Goal: Task Accomplishment & Management: Use online tool/utility

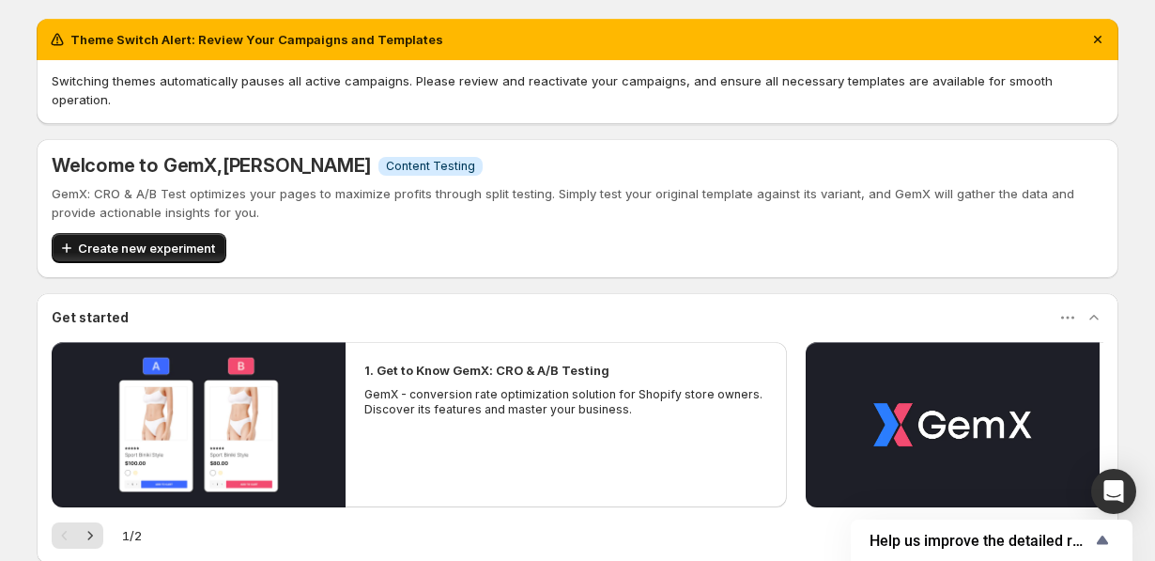
click at [172, 239] on span "Create new experiment" at bounding box center [146, 248] width 137 height 19
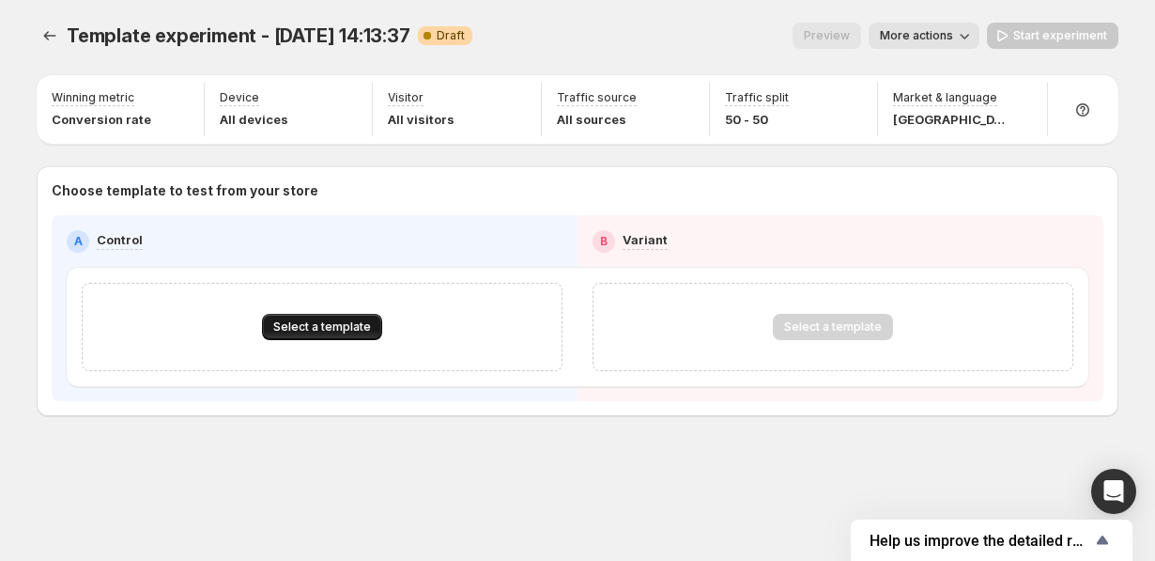
click at [301, 322] on span "Select a template" at bounding box center [322, 326] width 98 height 15
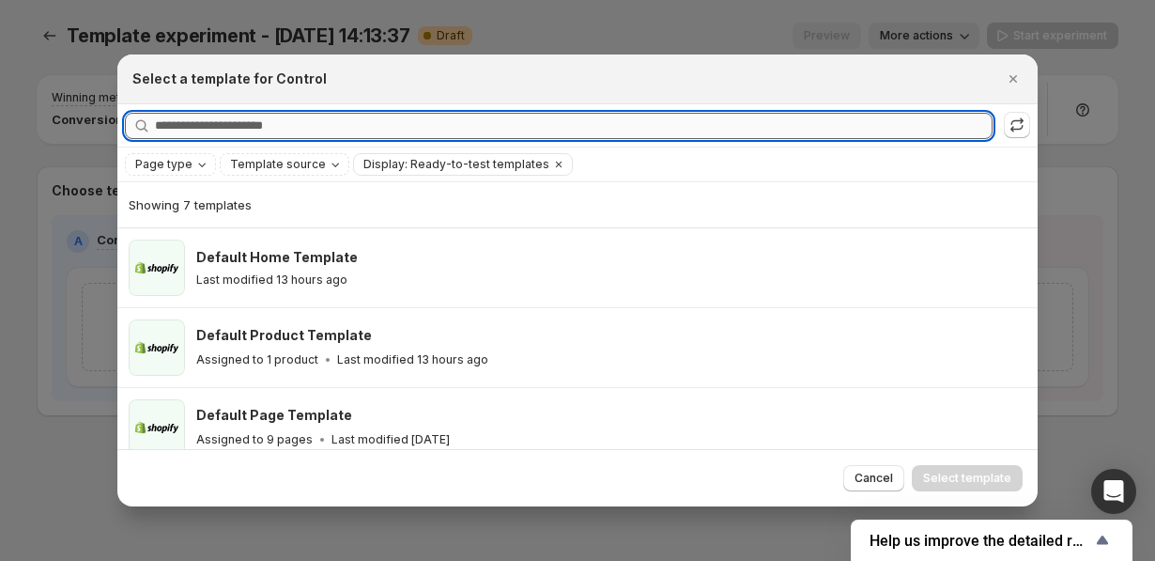
click at [228, 131] on input "Searching all templates" at bounding box center [574, 126] width 838 height 26
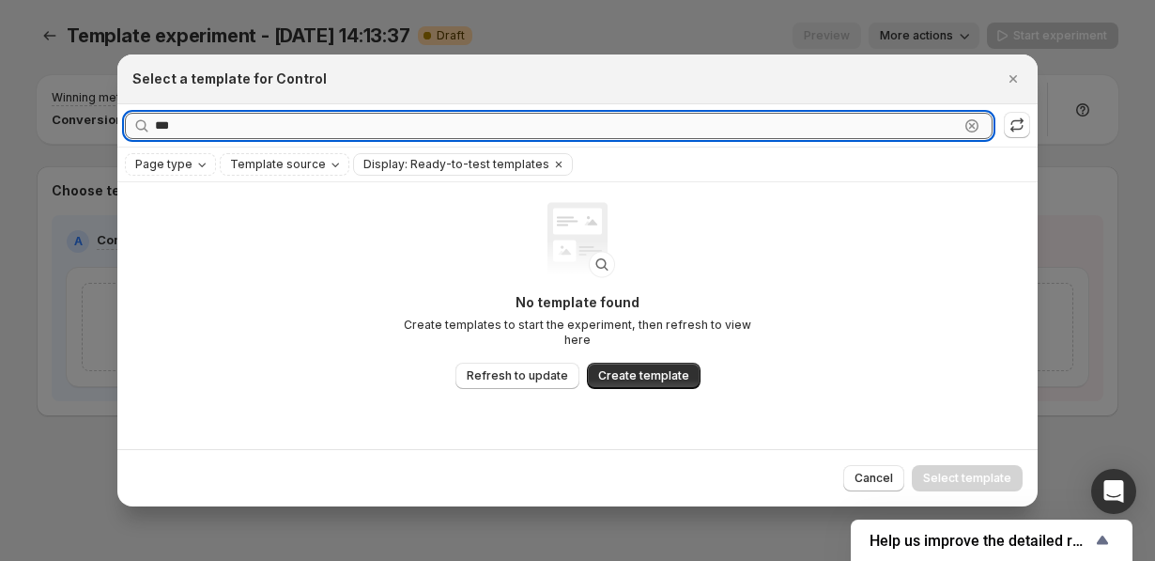
type input "****"
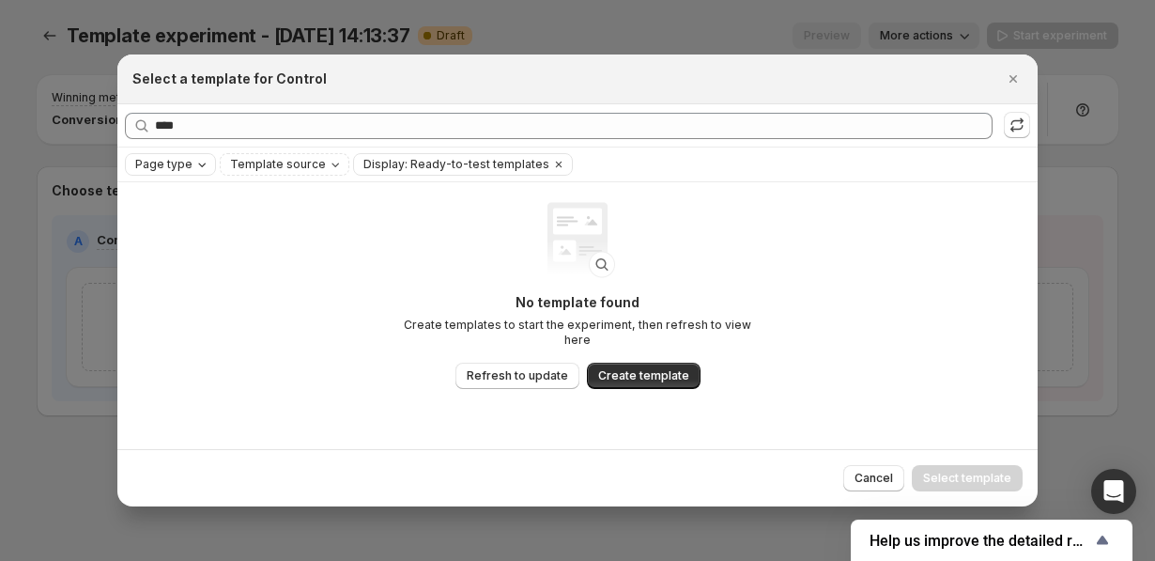
click at [180, 167] on span "Page type" at bounding box center [163, 164] width 57 height 15
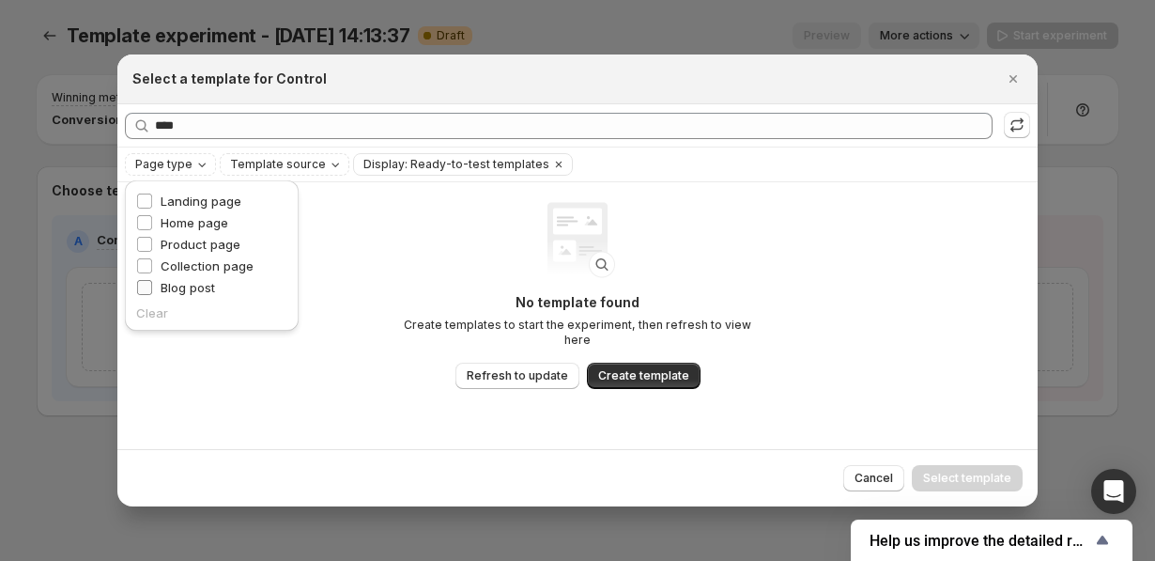
click at [201, 294] on span "Blog post" at bounding box center [188, 287] width 54 height 15
click at [538, 376] on button "Refresh to update" at bounding box center [517, 376] width 124 height 26
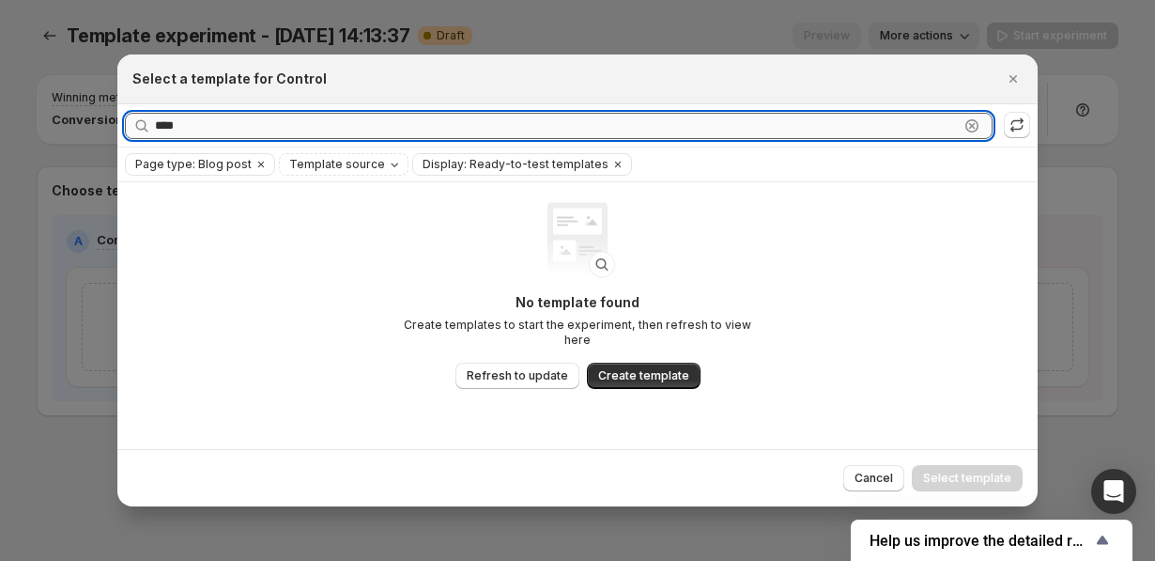
click at [454, 131] on input "****" at bounding box center [557, 126] width 804 height 26
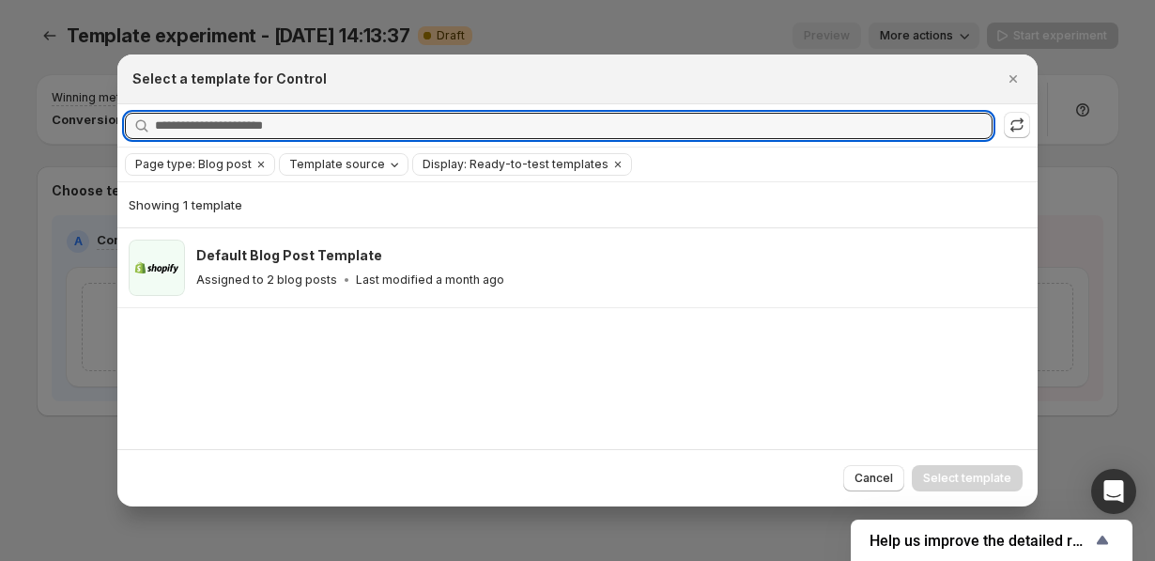
click at [387, 158] on icon "Template source" at bounding box center [394, 164] width 15 height 15
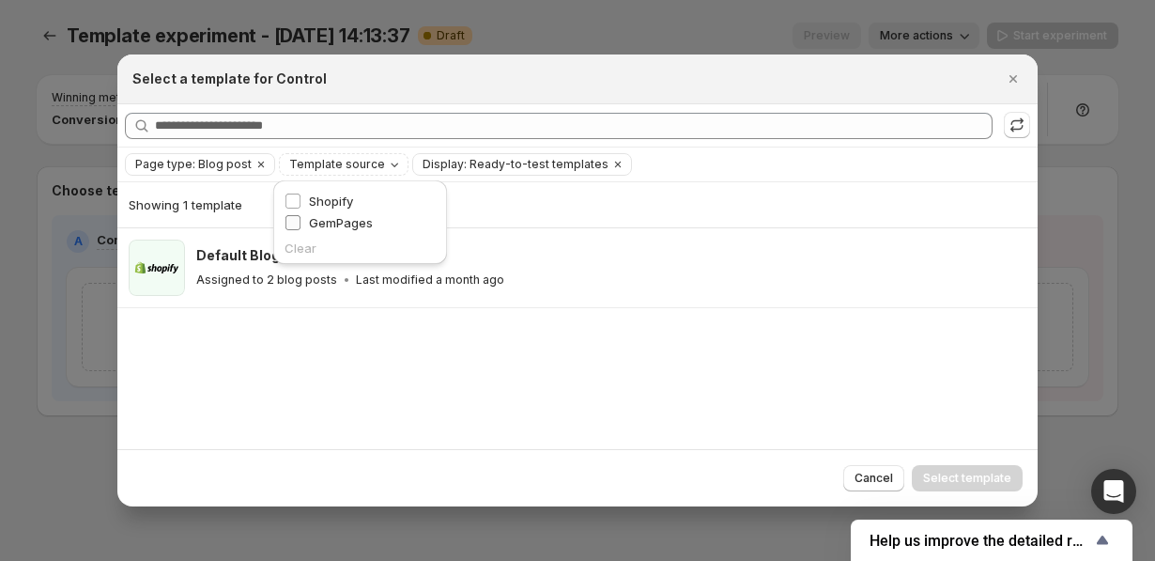
click at [357, 220] on span "GemPages" at bounding box center [341, 222] width 64 height 15
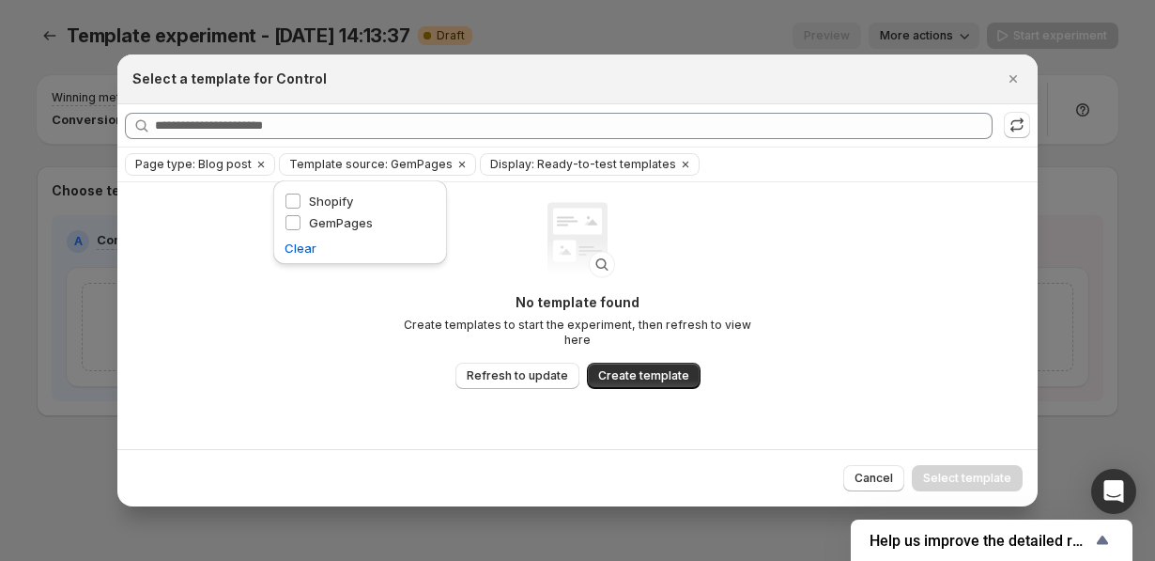
click at [353, 315] on div "No template found Create templates to start the experiment, then refresh to vie…" at bounding box center [577, 315] width 920 height 267
click at [1019, 79] on icon "Close" at bounding box center [1013, 78] width 19 height 19
